Goal: Check status: Check status

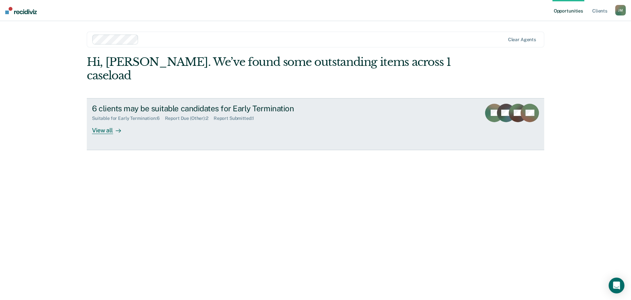
click at [109, 121] on div "View all" at bounding box center [110, 127] width 37 height 13
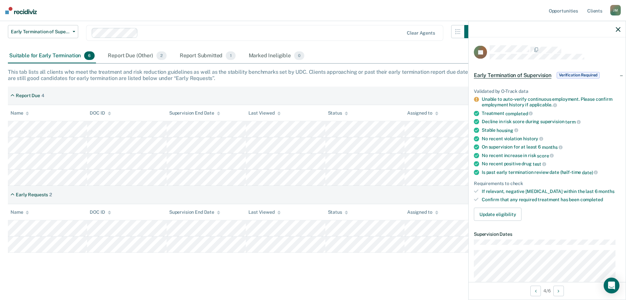
scroll to position [30, 0]
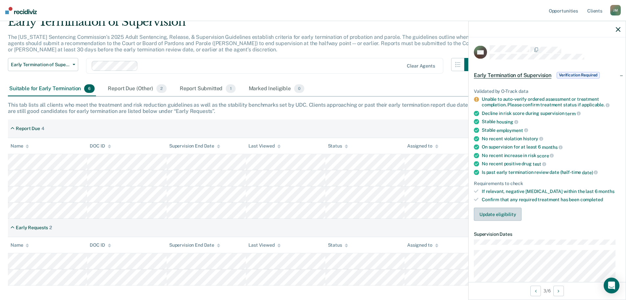
click at [493, 212] on button "Update eligibility" at bounding box center [498, 213] width 48 height 13
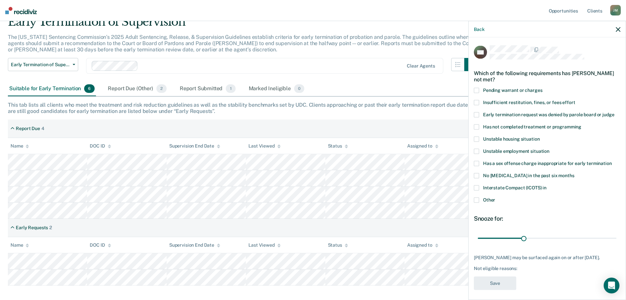
click at [478, 125] on span at bounding box center [476, 126] width 5 height 5
click at [582, 124] on input "Has not completed treatment or programming" at bounding box center [582, 124] width 0 height 0
drag, startPoint x: 522, startPoint y: 239, endPoint x: 611, endPoint y: 238, distance: 89.1
type input "90"
click at [611, 238] on input "range" at bounding box center [547, 238] width 139 height 12
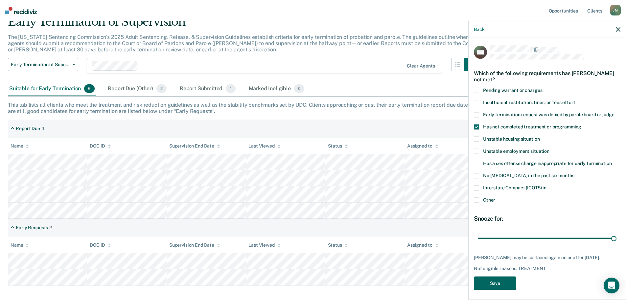
click at [499, 286] on button "Save" at bounding box center [495, 282] width 42 height 13
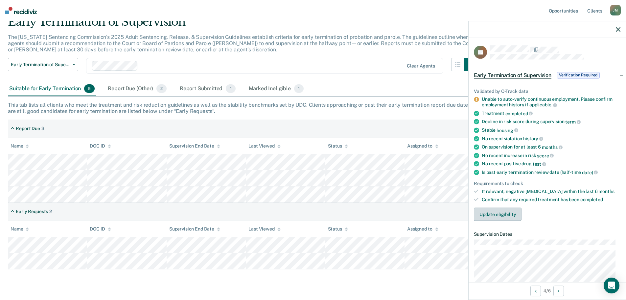
click at [495, 213] on button "Update eligibility" at bounding box center [498, 213] width 48 height 13
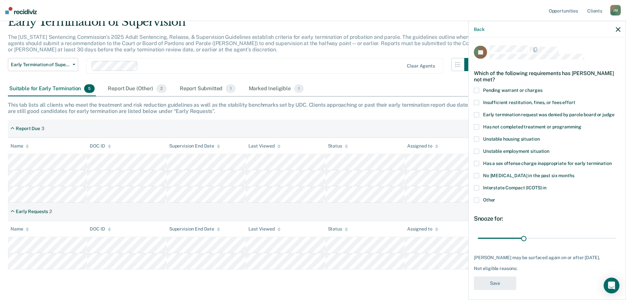
click at [476, 199] on span at bounding box center [476, 199] width 5 height 5
click at [496, 197] on input "Other" at bounding box center [496, 197] width 0 height 0
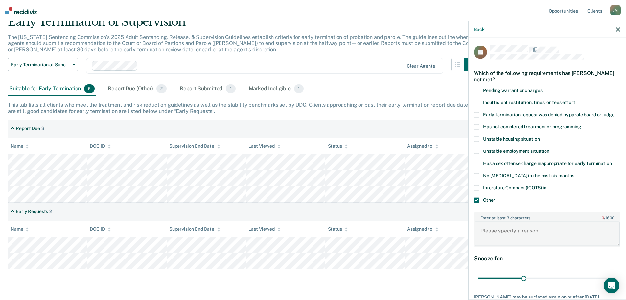
click at [501, 231] on textarea "Enter at least 3 characters 0 / 1600" at bounding box center [547, 233] width 145 height 24
type textarea "court ordered community service & financial obligations"
drag, startPoint x: 523, startPoint y: 278, endPoint x: 617, endPoint y: 278, distance: 94.1
type input "90"
click at [617, 278] on input "range" at bounding box center [547, 278] width 139 height 12
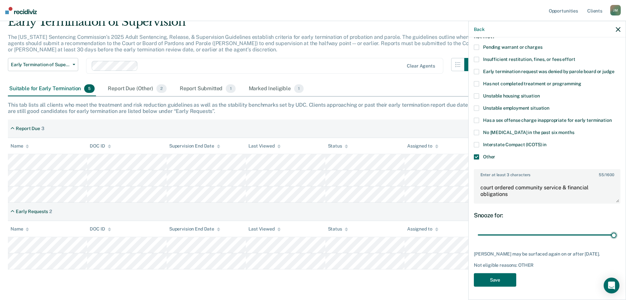
scroll to position [48, 0]
click at [500, 276] on button "Save" at bounding box center [495, 279] width 42 height 13
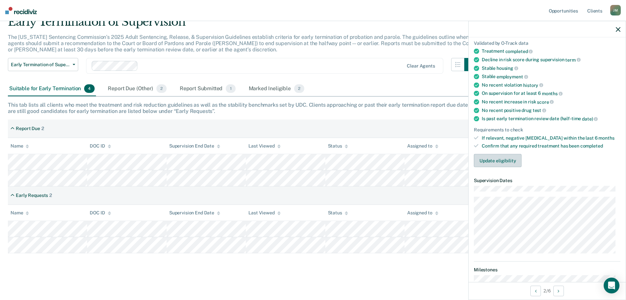
click at [501, 157] on button "Update eligibility" at bounding box center [498, 160] width 48 height 13
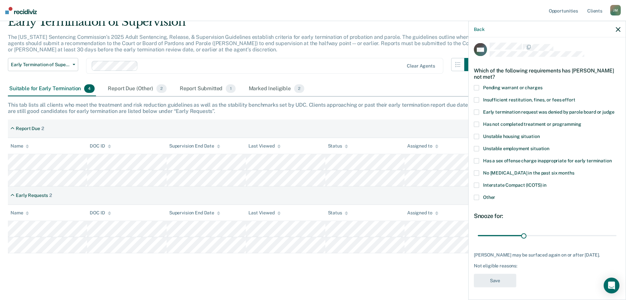
click at [477, 111] on span at bounding box center [476, 111] width 5 height 5
click at [615, 109] on input "Early termination request was denied by parole board or judge" at bounding box center [615, 109] width 0 height 0
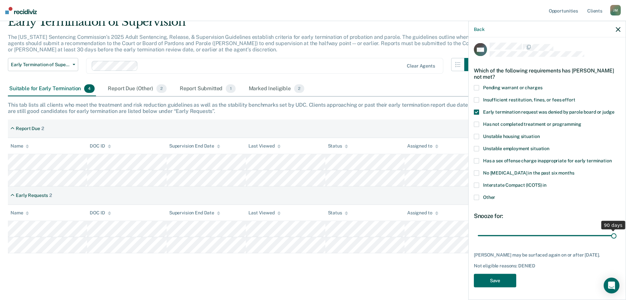
drag, startPoint x: 524, startPoint y: 235, endPoint x: 617, endPoint y: 233, distance: 93.1
type input "90"
click at [617, 233] on input "range" at bounding box center [547, 236] width 139 height 12
click at [493, 274] on button "Save" at bounding box center [495, 279] width 42 height 13
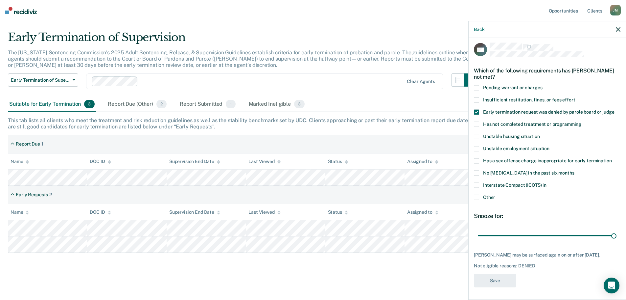
scroll to position [15, 0]
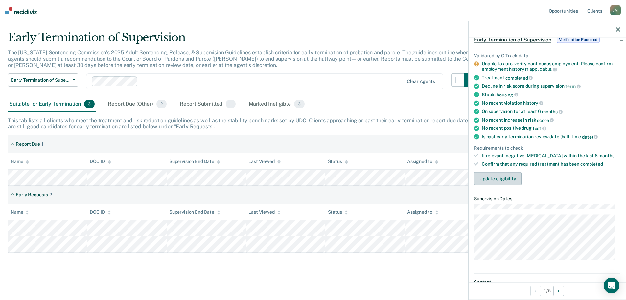
click at [494, 177] on button "Update eligibility" at bounding box center [498, 178] width 48 height 13
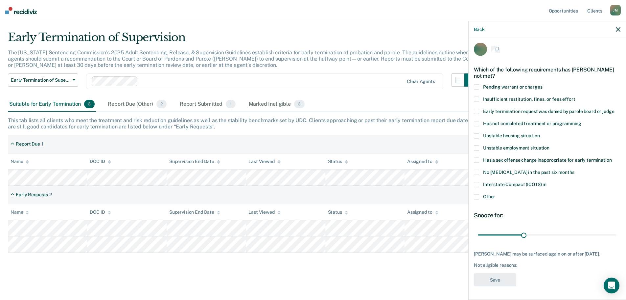
scroll to position [3, 0]
click at [479, 185] on label "Interstate Compact (ICOTS) in" at bounding box center [547, 185] width 147 height 7
click at [547, 182] on input "Interstate Compact (ICOTS) in" at bounding box center [547, 182] width 0 height 0
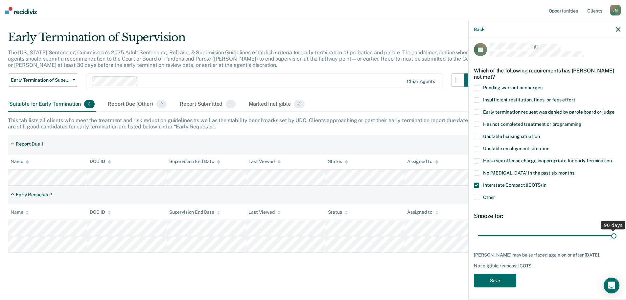
drag, startPoint x: 521, startPoint y: 235, endPoint x: 618, endPoint y: 239, distance: 97.1
type input "90"
click at [617, 239] on input "range" at bounding box center [547, 236] width 139 height 12
click at [497, 282] on button "Save" at bounding box center [495, 279] width 42 height 13
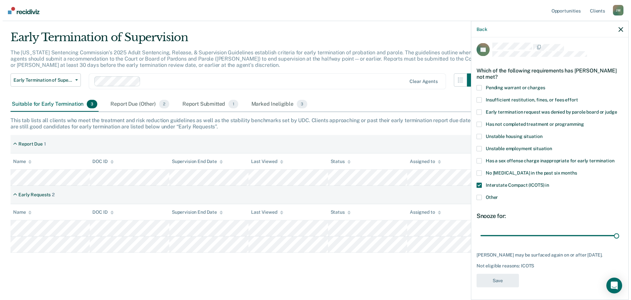
scroll to position [0, 0]
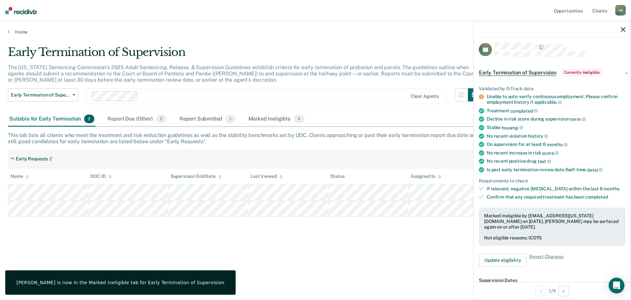
click at [348, 245] on div "Early Termination of Supervision The [US_STATE] Sentencing Commission’s 2025 Ad…" at bounding box center [316, 147] width 616 height 205
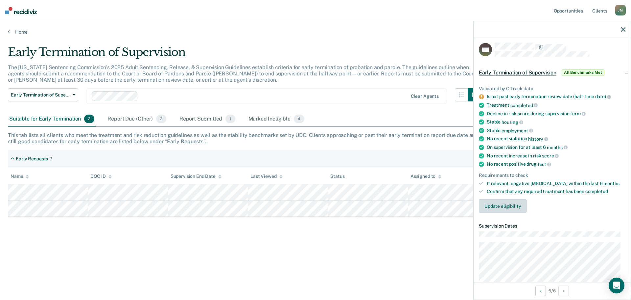
click at [502, 204] on button "Update eligibility" at bounding box center [503, 205] width 48 height 13
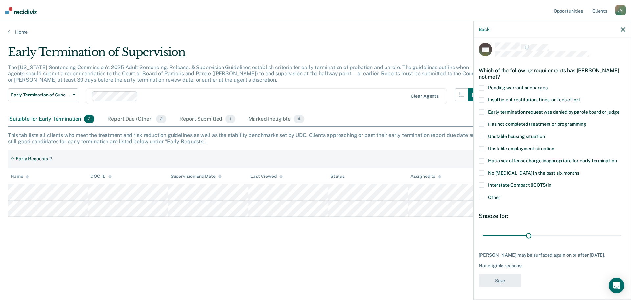
click at [484, 110] on span at bounding box center [481, 111] width 5 height 5
click at [620, 109] on input "Early termination request was denied by parole board or judge" at bounding box center [620, 109] width 0 height 0
click at [482, 182] on span at bounding box center [481, 184] width 5 height 5
click at [552, 182] on input "Interstate Compact (ICOTS) in" at bounding box center [552, 182] width 0 height 0
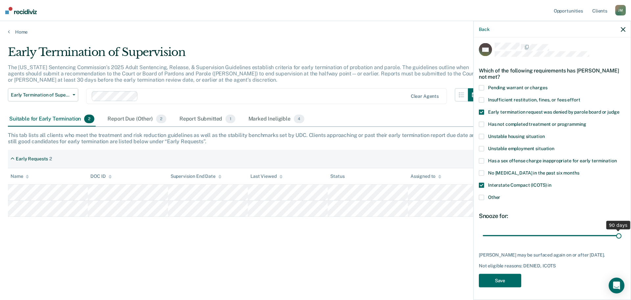
drag, startPoint x: 527, startPoint y: 235, endPoint x: 616, endPoint y: 229, distance: 89.4
type input "90"
click at [616, 230] on input "range" at bounding box center [552, 236] width 139 height 12
click at [500, 281] on button "Save" at bounding box center [500, 279] width 42 height 13
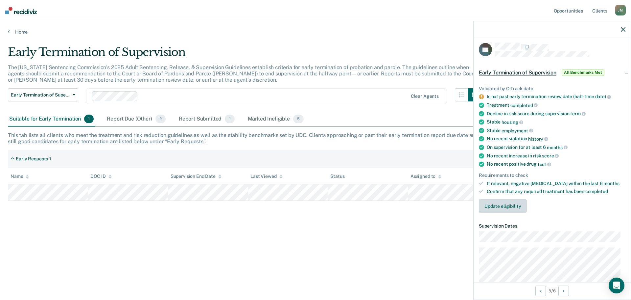
click at [495, 205] on button "Update eligibility" at bounding box center [503, 205] width 48 height 13
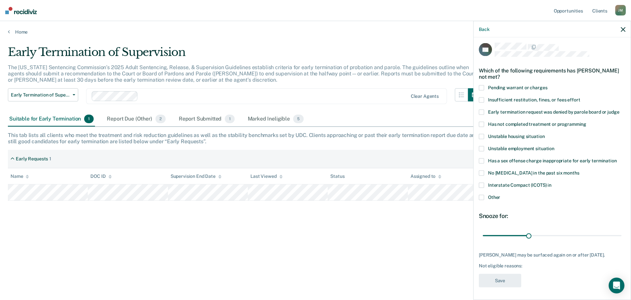
click at [483, 196] on span at bounding box center [481, 196] width 5 height 5
click at [501, 194] on input "Other" at bounding box center [501, 194] width 0 height 0
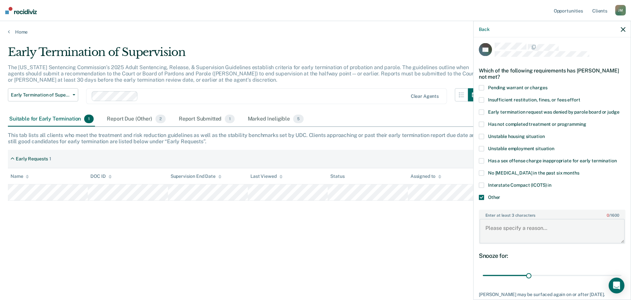
click at [522, 224] on textarea "Enter at least 3 characters 0 / 1600" at bounding box center [552, 231] width 145 height 24
type textarea "ETR is [DATE]"
drag, startPoint x: 526, startPoint y: 273, endPoint x: 622, endPoint y: 279, distance: 95.5
type input "90"
click at [622, 279] on input "range" at bounding box center [552, 275] width 139 height 12
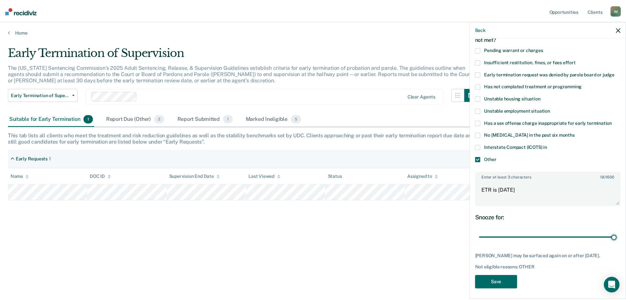
scroll to position [42, 0]
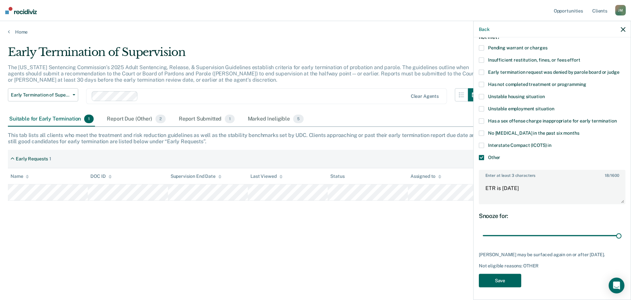
click at [488, 279] on button "Save" at bounding box center [500, 279] width 42 height 13
